Goal: Transaction & Acquisition: Purchase product/service

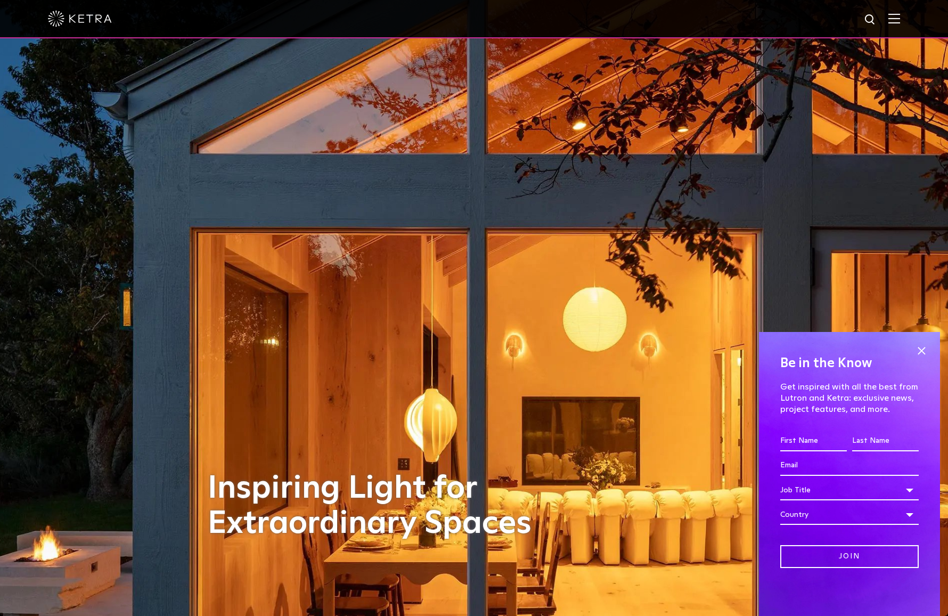
click at [896, 20] on img at bounding box center [894, 18] width 12 height 10
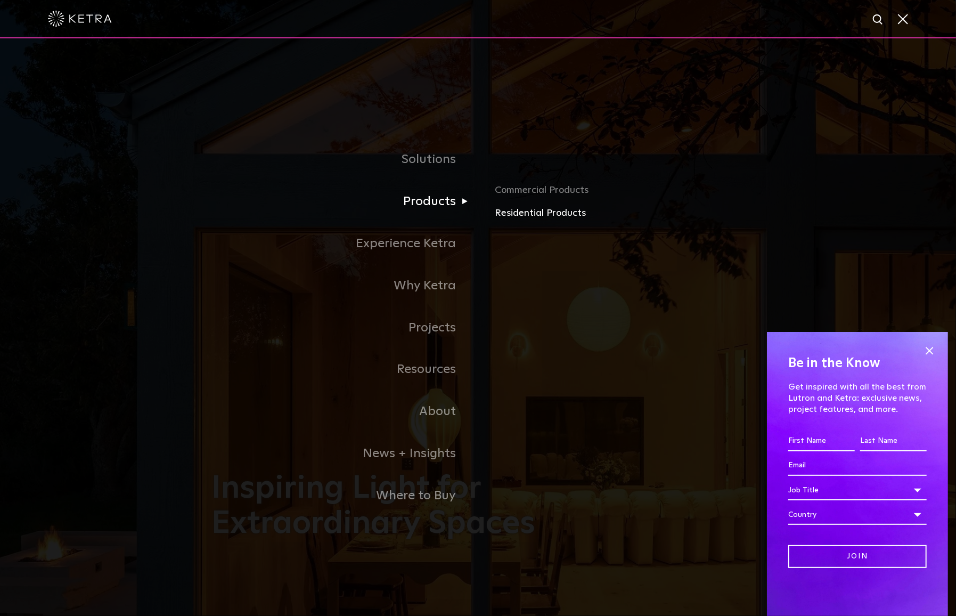
click at [509, 210] on link "Residential Products" at bounding box center [619, 213] width 249 height 15
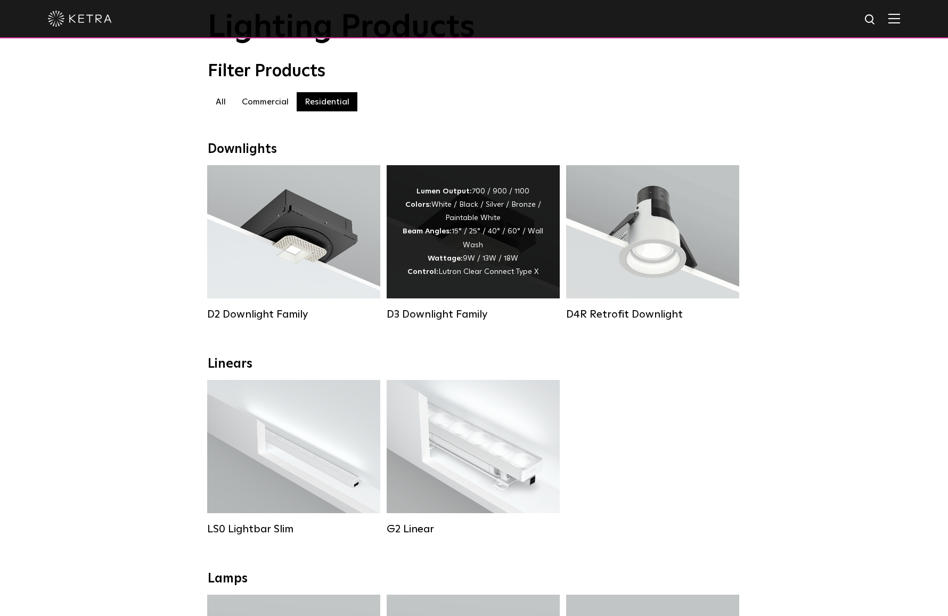
scroll to position [53, 0]
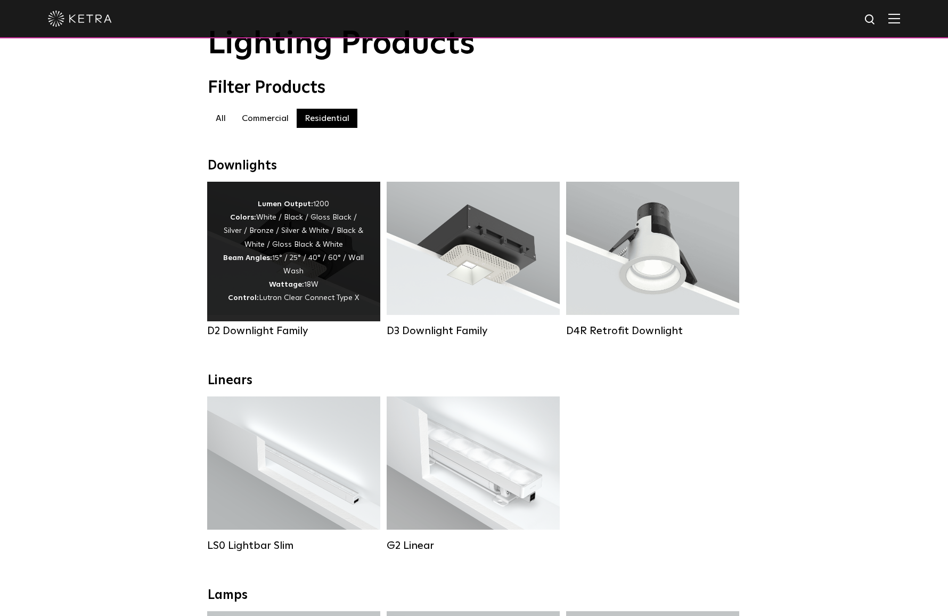
click at [290, 261] on div "Lumen Output: 1200 Colors: White / Black / Gloss Black / Silver / Bronze / Silv…" at bounding box center [293, 252] width 141 height 108
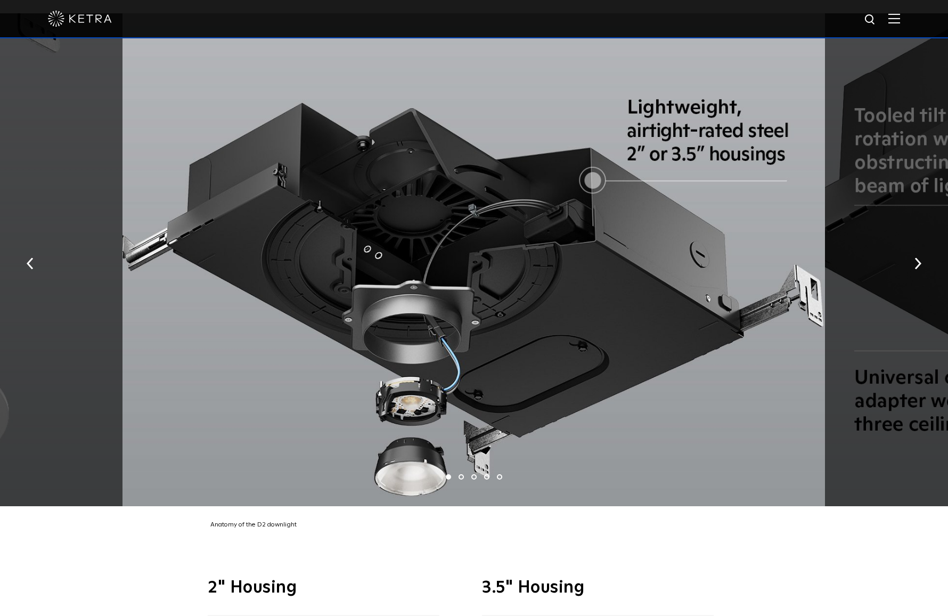
scroll to position [2077, 0]
